Goal: Transaction & Acquisition: Subscribe to service/newsletter

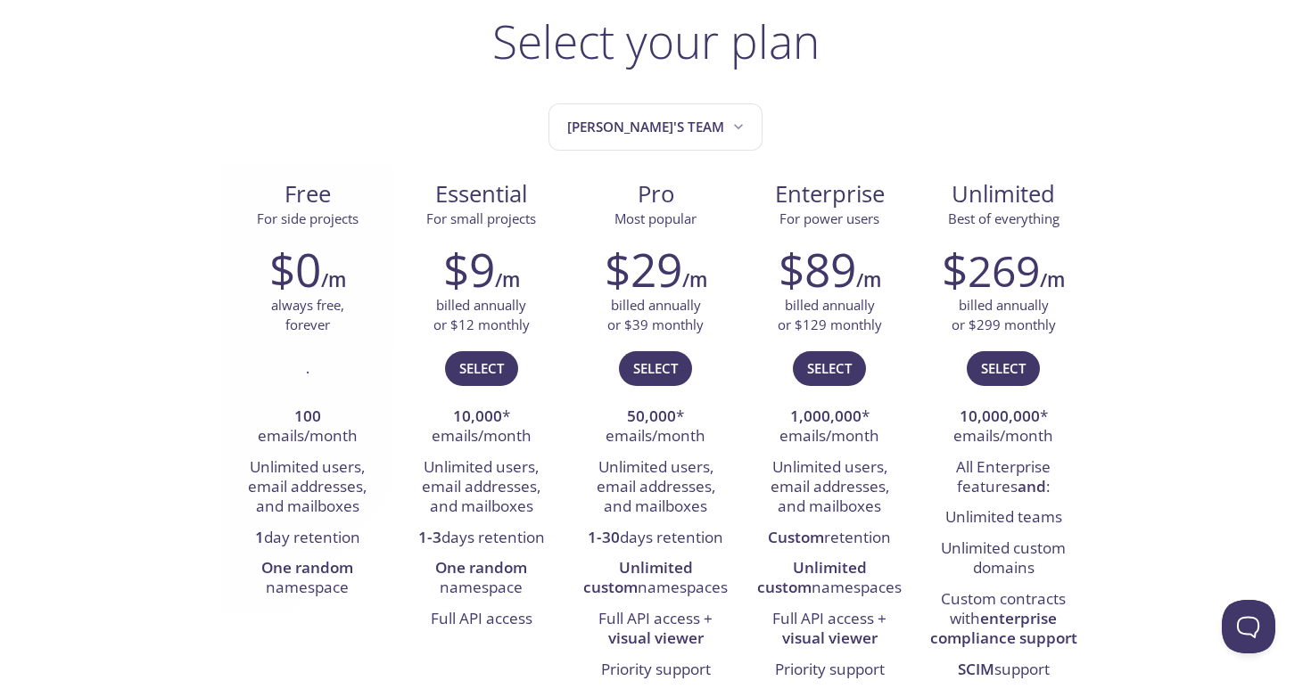
scroll to position [136, 0]
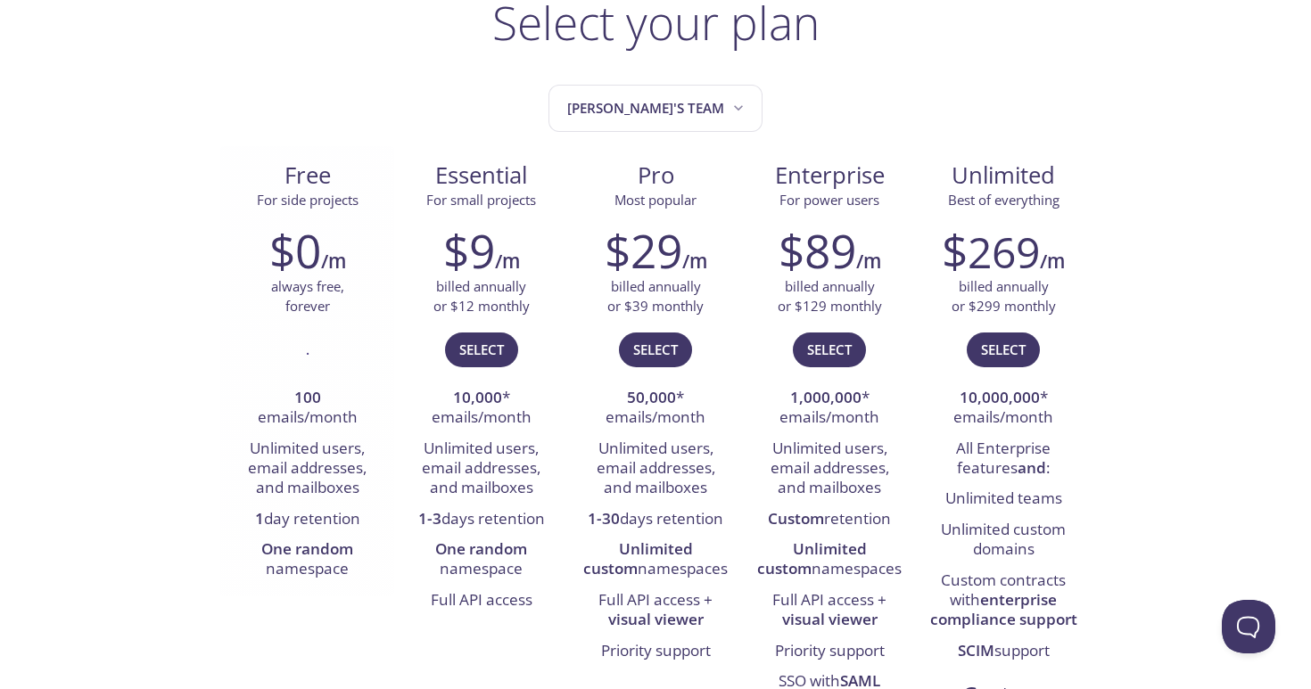
click at [284, 535] on li "One random namespace" at bounding box center [307, 560] width 147 height 51
drag, startPoint x: 455, startPoint y: 401, endPoint x: 541, endPoint y: 432, distance: 91.7
click at [541, 432] on li "10,000 * emails/month" at bounding box center [480, 408] width 147 height 51
drag, startPoint x: 442, startPoint y: 239, endPoint x: 540, endPoint y: 257, distance: 99.7
click at [540, 257] on div "$9 /m" at bounding box center [480, 250] width 147 height 53
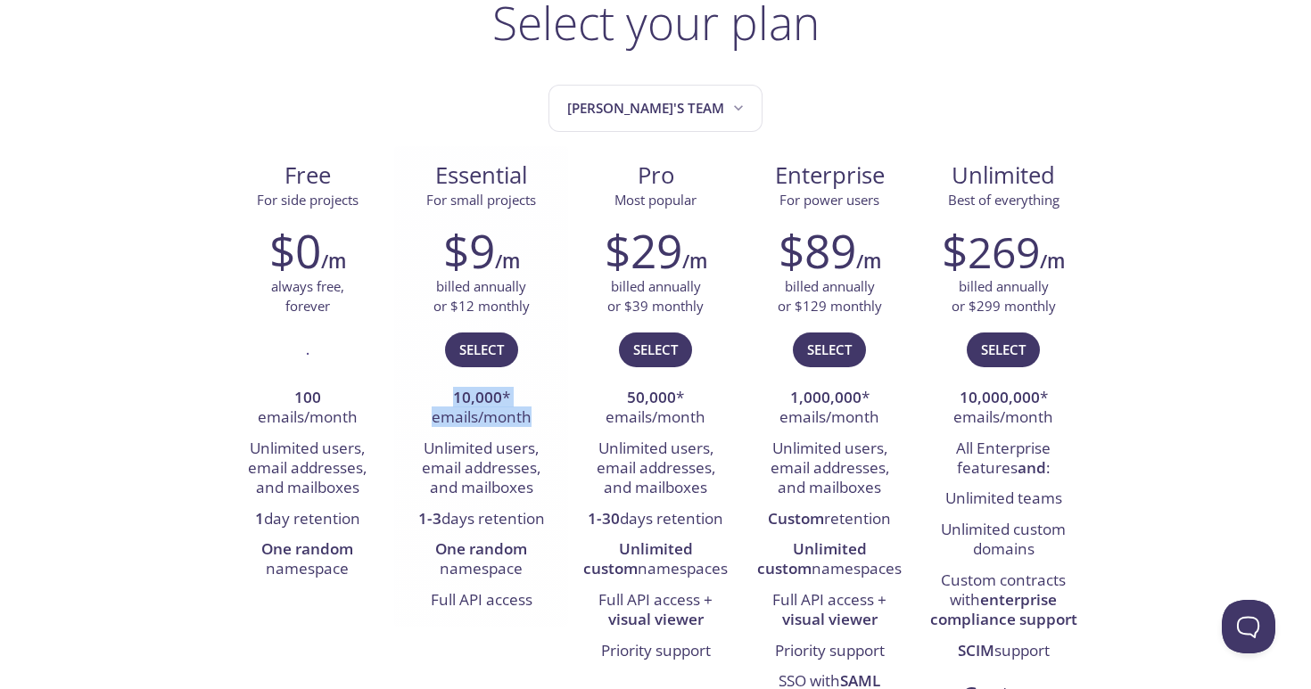
drag, startPoint x: 427, startPoint y: 394, endPoint x: 540, endPoint y: 425, distance: 117.5
click at [540, 425] on li "10,000 * emails/month" at bounding box center [480, 408] width 147 height 51
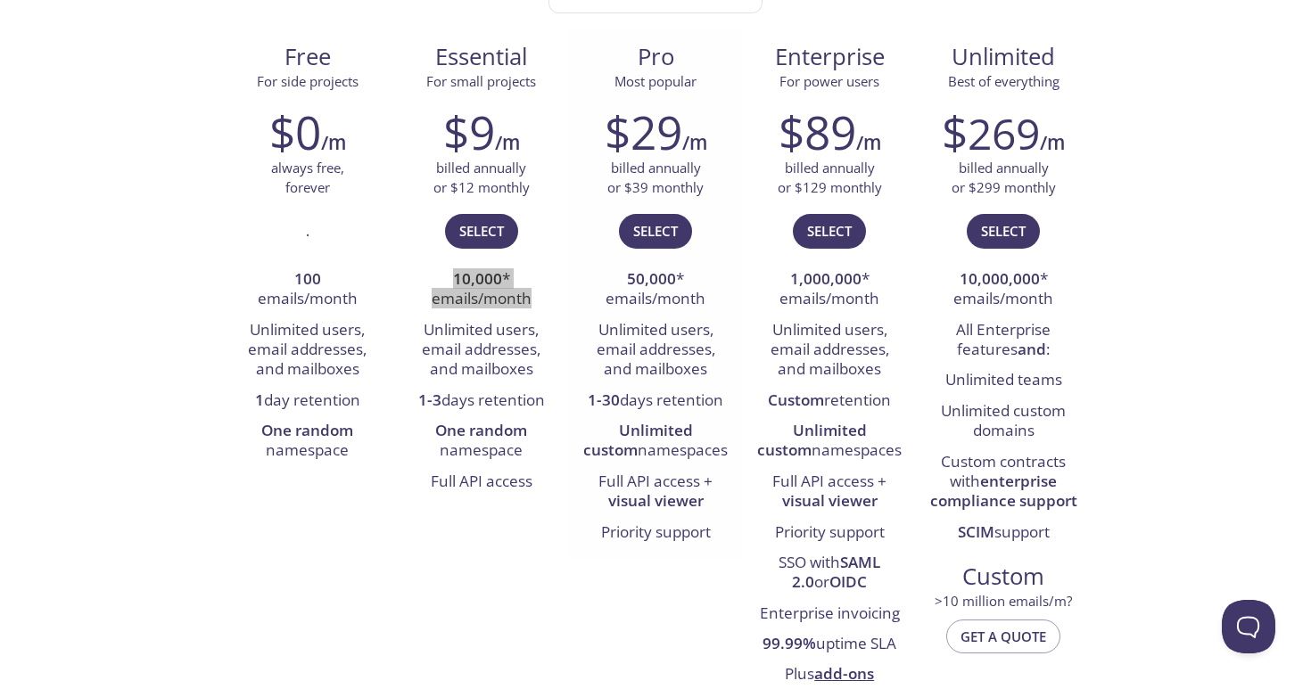
scroll to position [0, 0]
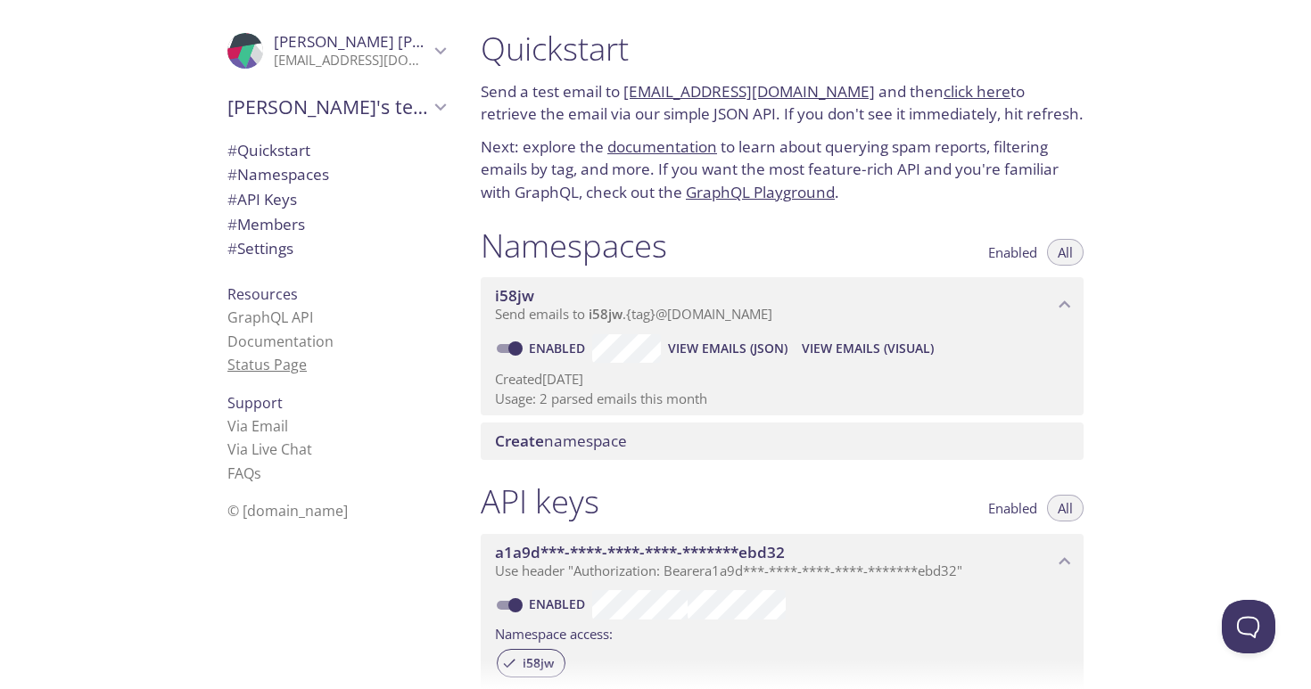
click at [241, 368] on link "Status Page" at bounding box center [266, 365] width 79 height 20
click at [268, 339] on link "Documentation" at bounding box center [280, 342] width 106 height 20
click at [727, 439] on span "Create namespace" at bounding box center [785, 442] width 581 height 20
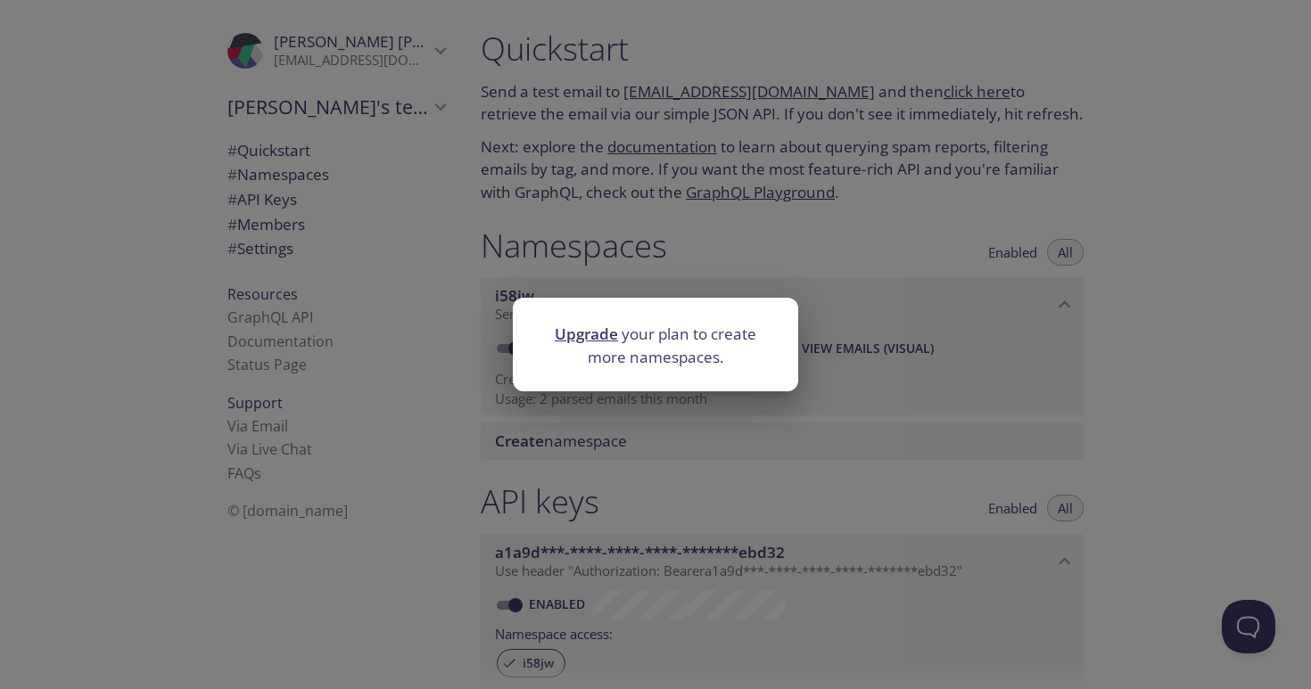
click at [452, 473] on div "Upgrade your plan to create more namespaces." at bounding box center [655, 344] width 1311 height 689
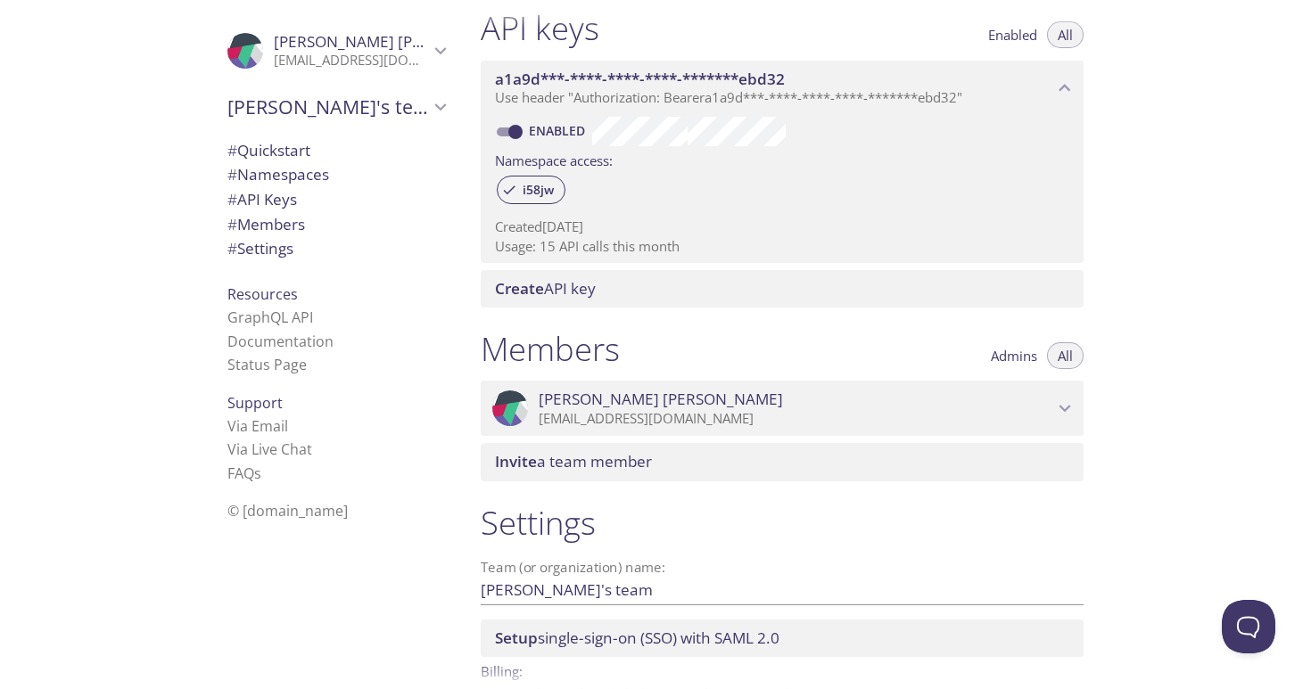
scroll to position [579, 0]
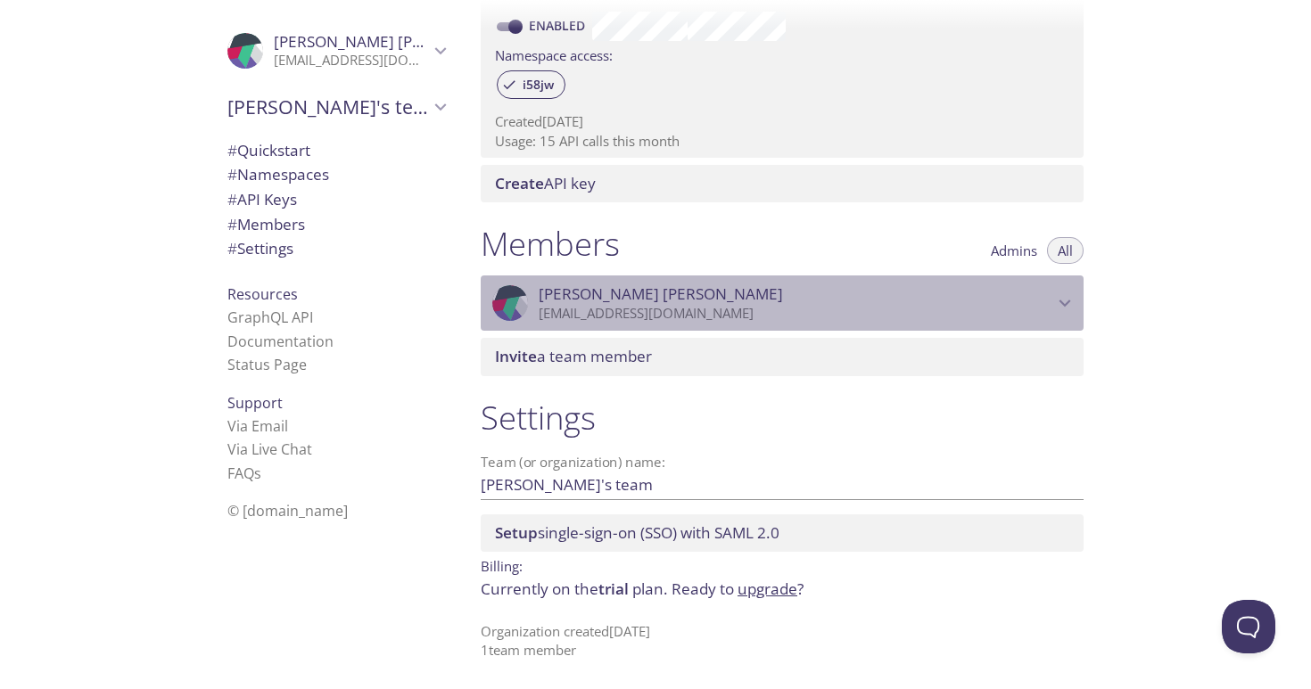
click at [593, 305] on p "[EMAIL_ADDRESS][DOMAIN_NAME]" at bounding box center [796, 314] width 514 height 18
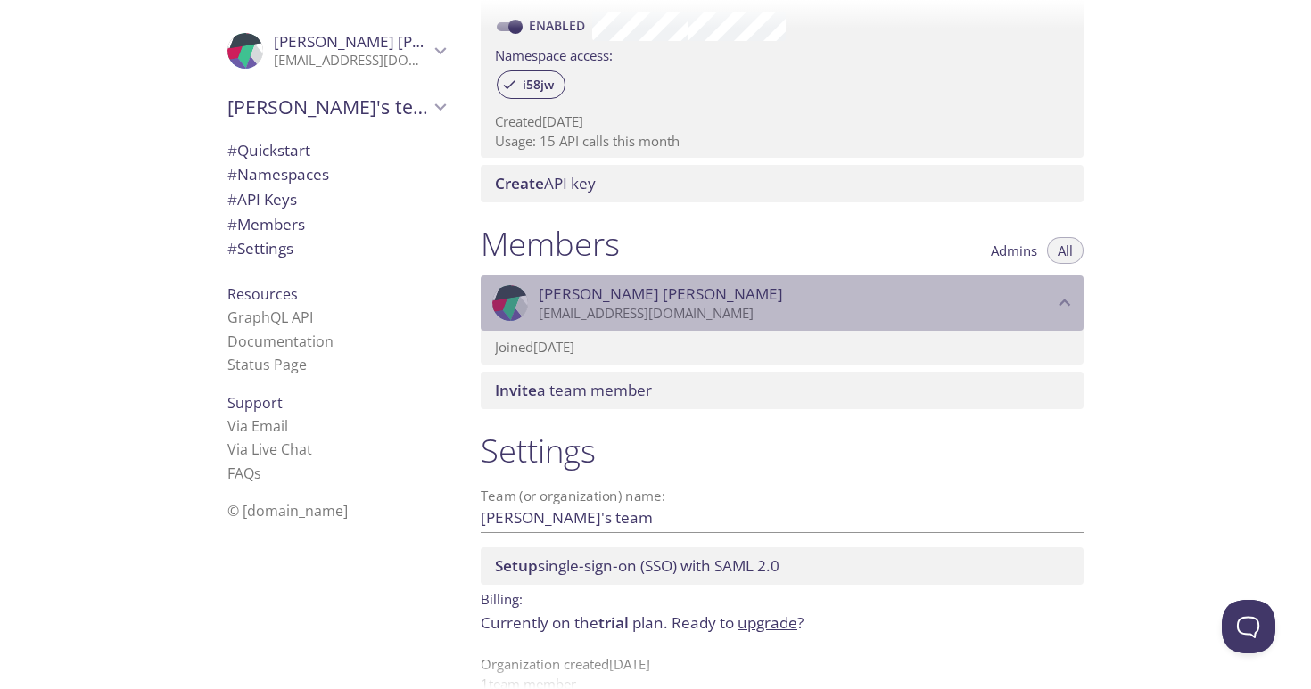
click at [593, 305] on p "[EMAIL_ADDRESS][DOMAIN_NAME]" at bounding box center [796, 314] width 514 height 18
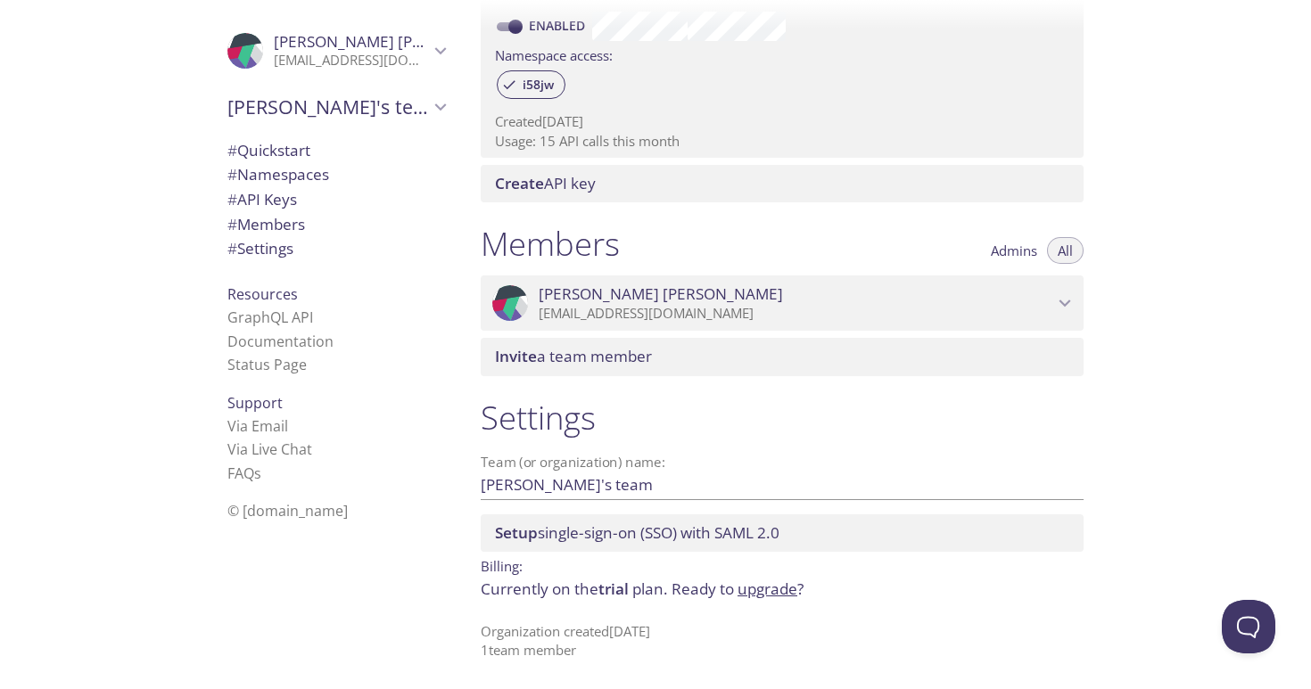
click at [552, 188] on span "Create API key" at bounding box center [545, 183] width 101 height 21
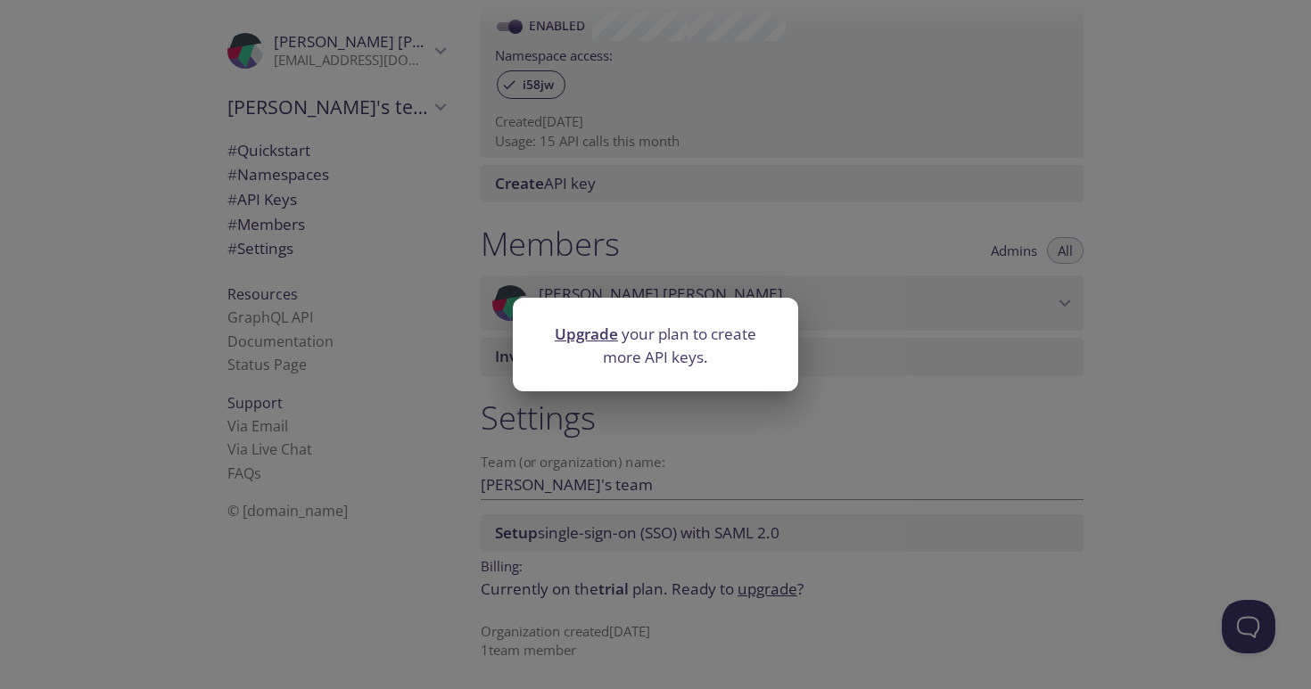
click at [683, 260] on div "Upgrade your plan to create more API keys." at bounding box center [655, 344] width 1311 height 689
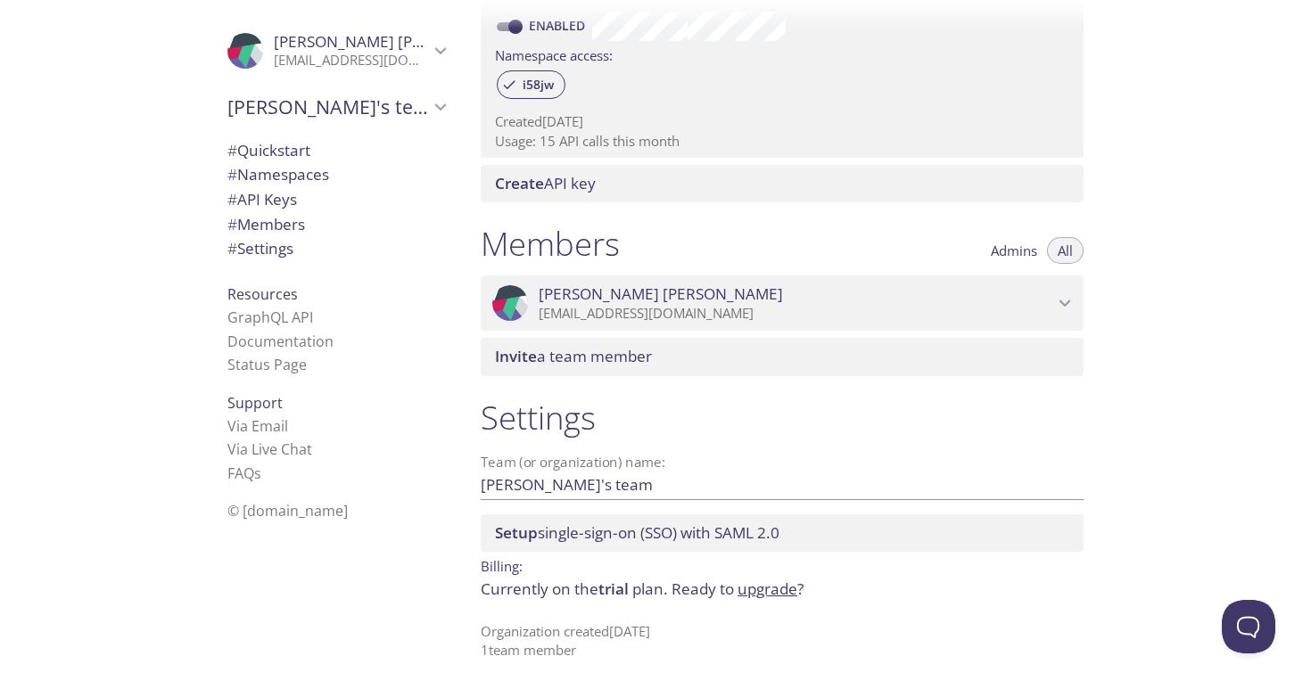
click at [700, 146] on p "Usage: 15 API calls this month" at bounding box center [782, 141] width 574 height 19
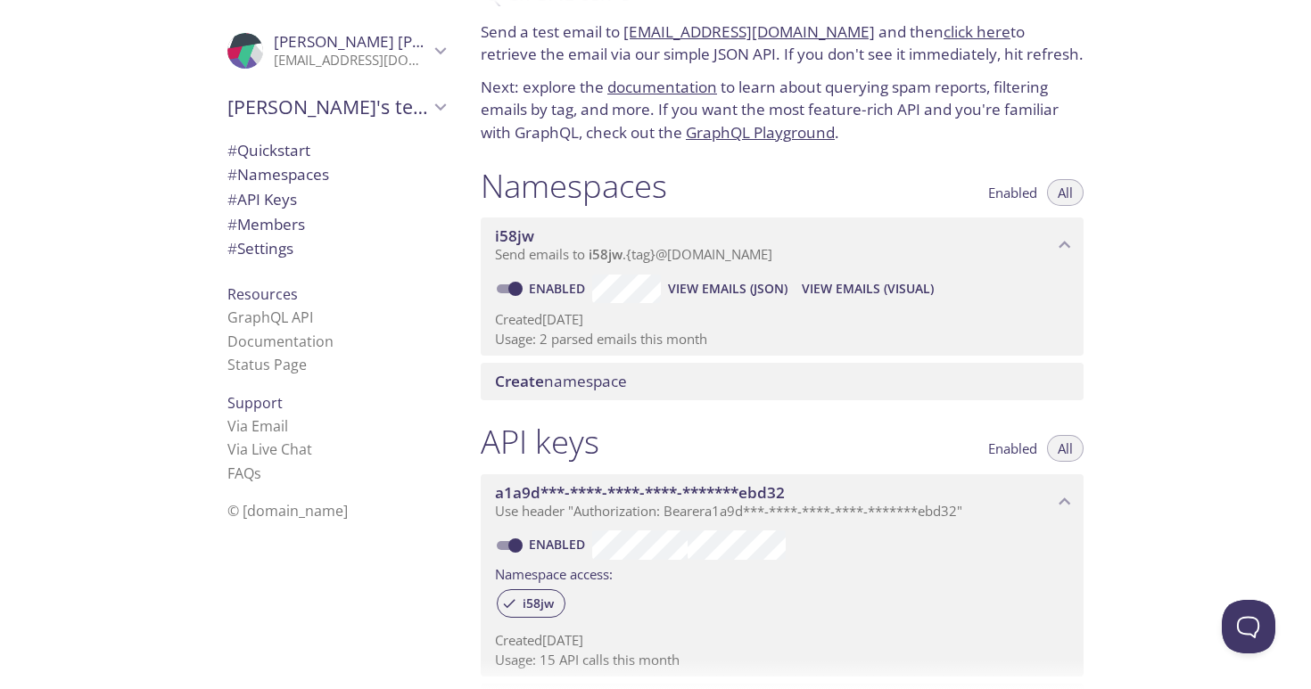
scroll to position [0, 0]
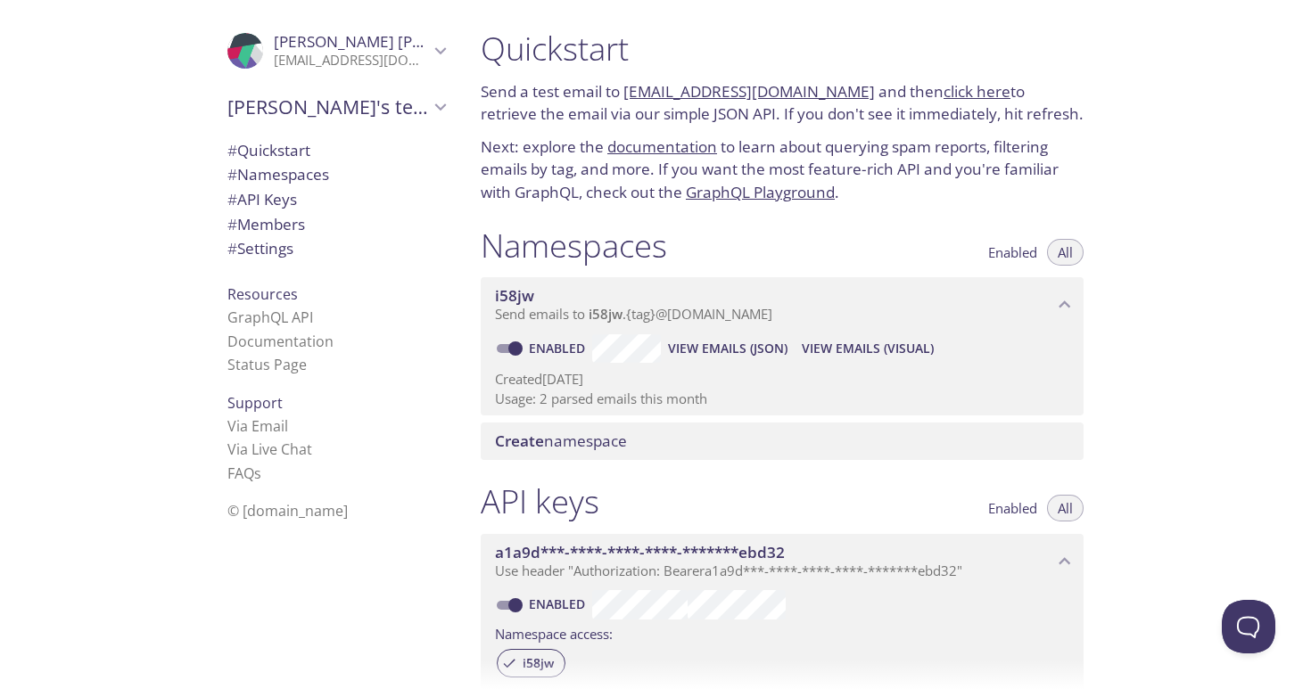
click at [943, 96] on link "click here" at bounding box center [976, 91] width 67 height 21
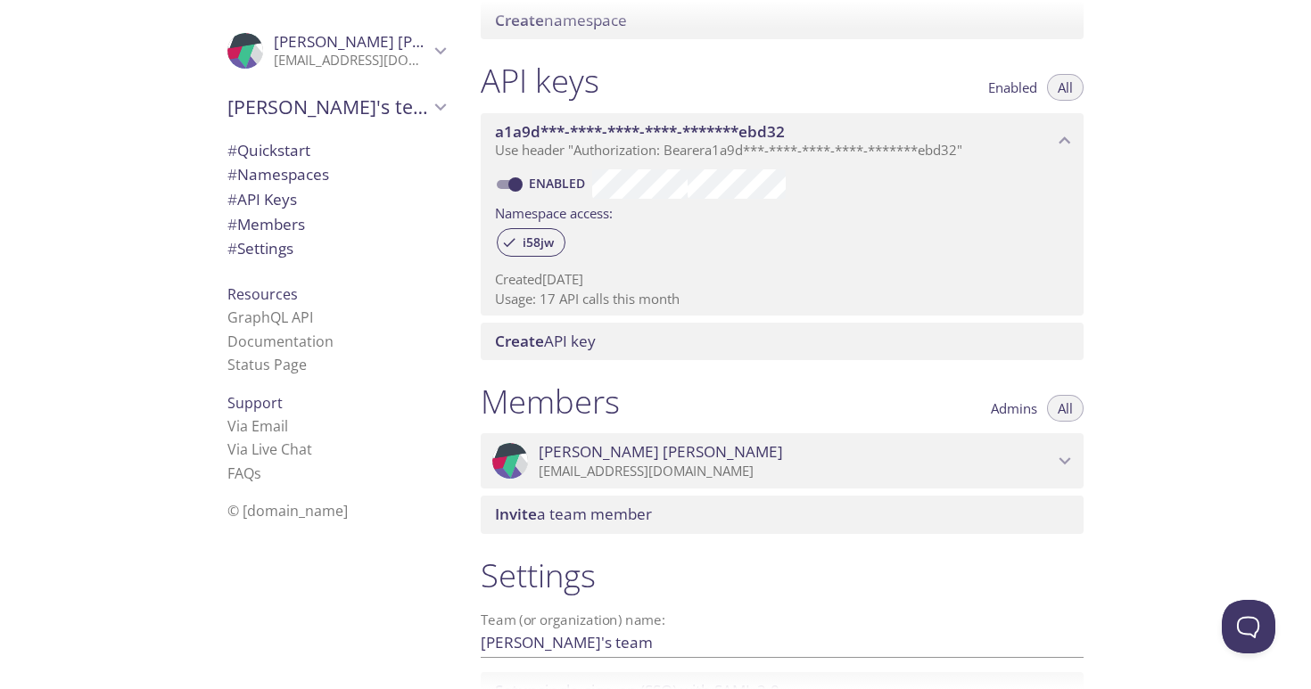
scroll to position [579, 0]
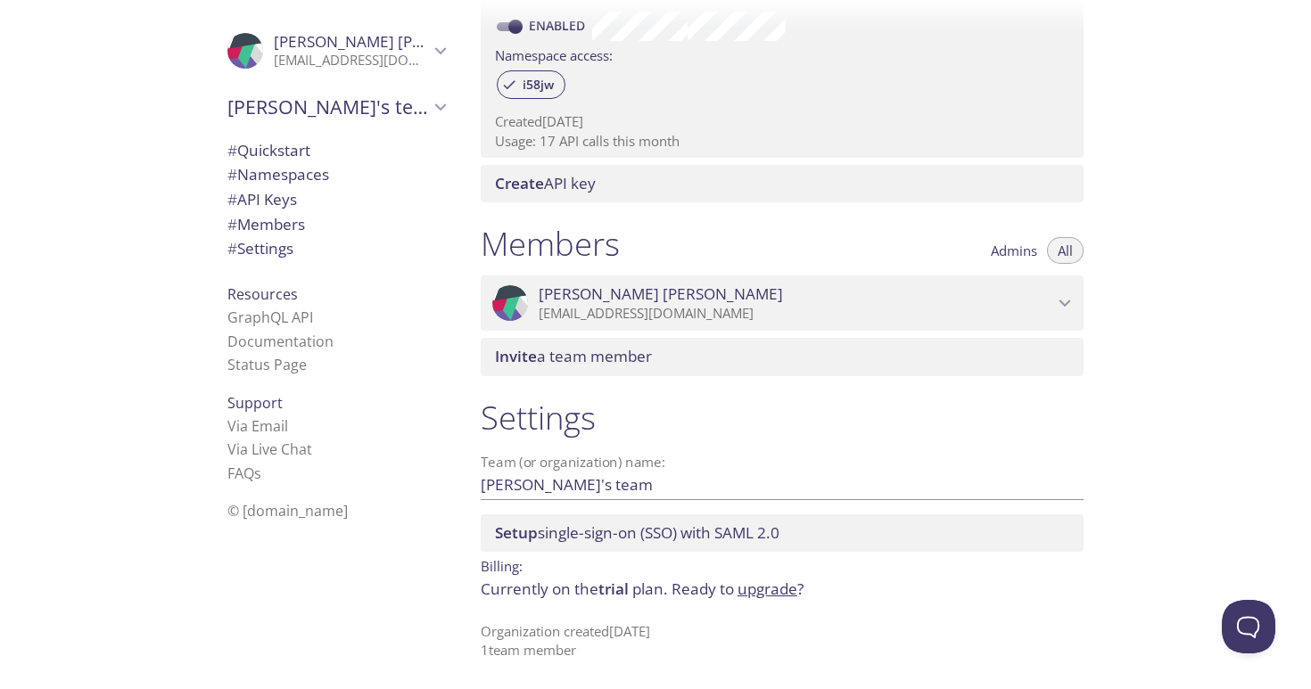
click at [756, 591] on link "upgrade" at bounding box center [767, 589] width 60 height 21
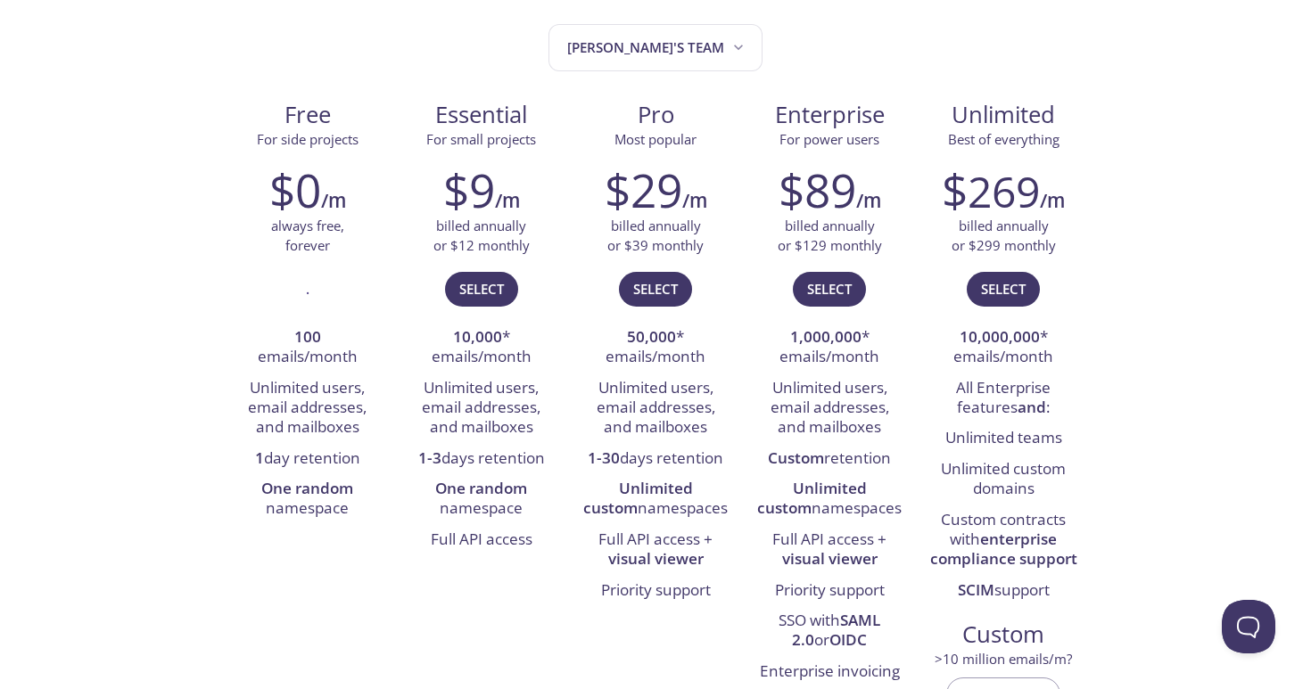
scroll to position [213, 0]
